Goal: Task Accomplishment & Management: Use online tool/utility

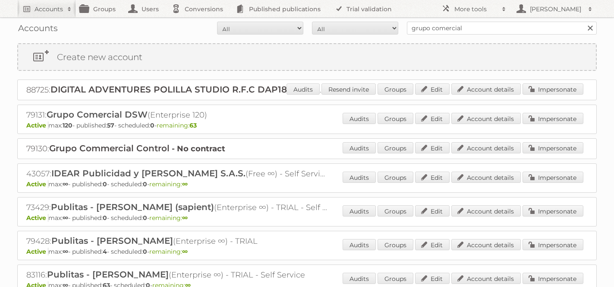
click at [478, 26] on input "grupo comercial" at bounding box center [502, 28] width 190 height 13
type input "gd [GEOGRAPHIC_DATA]"
click at [584, 22] on input "Search" at bounding box center [590, 28] width 13 height 13
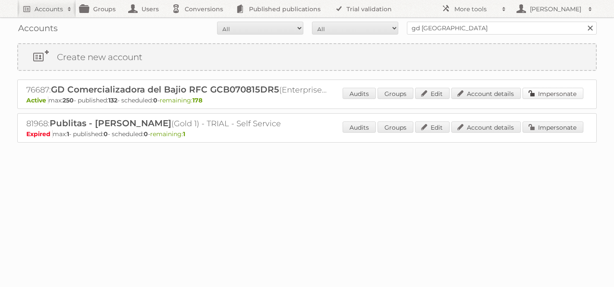
click at [554, 94] on link "Impersonate" at bounding box center [553, 93] width 61 height 11
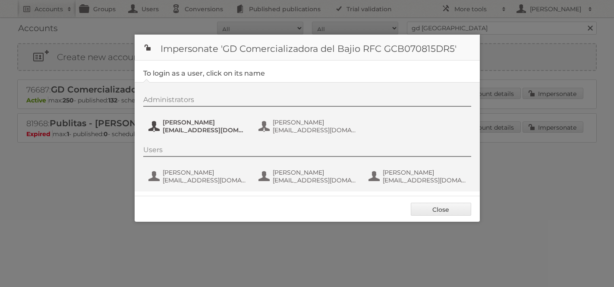
click at [172, 127] on span "asantana@grupodico.com.mx" at bounding box center [205, 130] width 84 height 8
